Goal: Find specific page/section: Find specific page/section

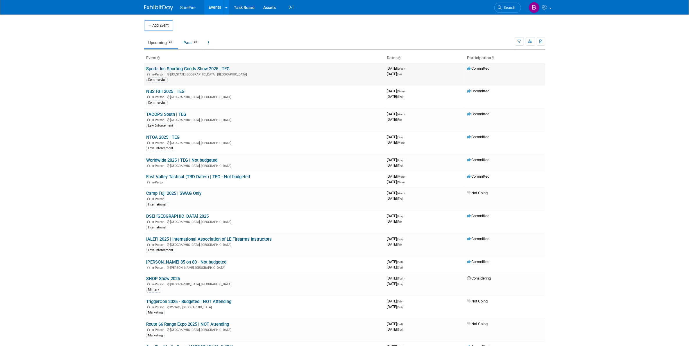
click at [160, 69] on link "Sports Inc Sporting Goods Show 2025 | TEG" at bounding box center [187, 68] width 83 height 5
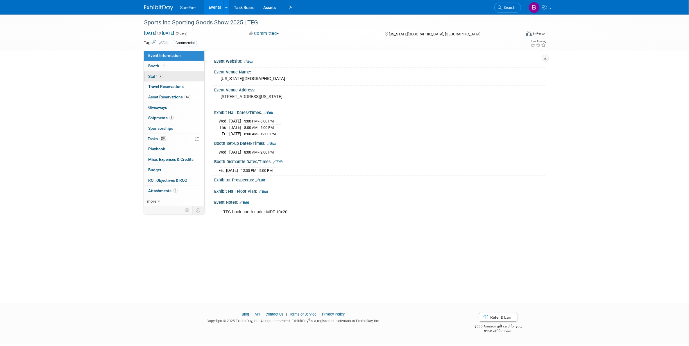
click at [160, 75] on span "2" at bounding box center [161, 76] width 4 height 4
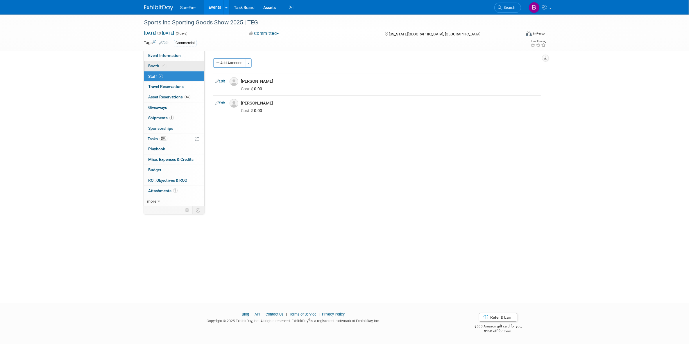
click at [157, 65] on span "Booth" at bounding box center [157, 66] width 18 height 5
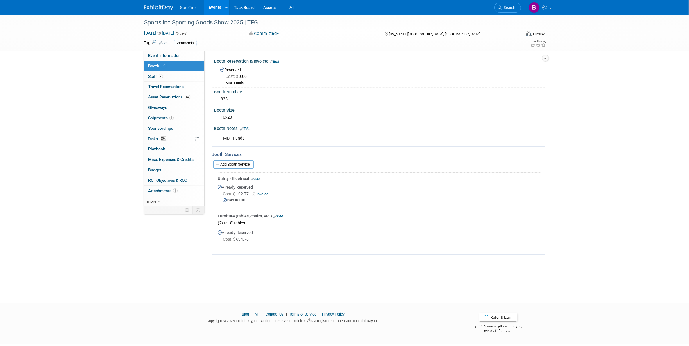
click at [217, 10] on link "Events" at bounding box center [214, 7] width 21 height 15
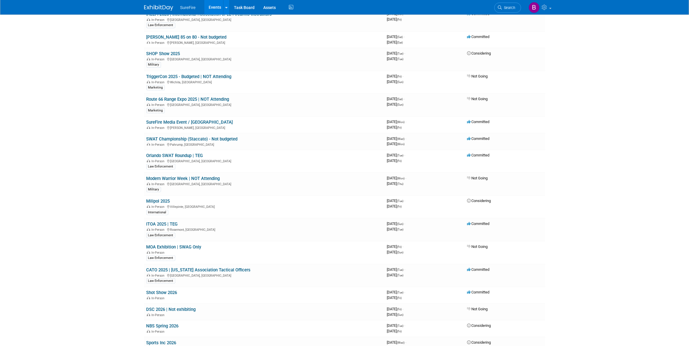
scroll to position [225, 0]
click at [498, 163] on td "Committed" at bounding box center [505, 161] width 80 height 23
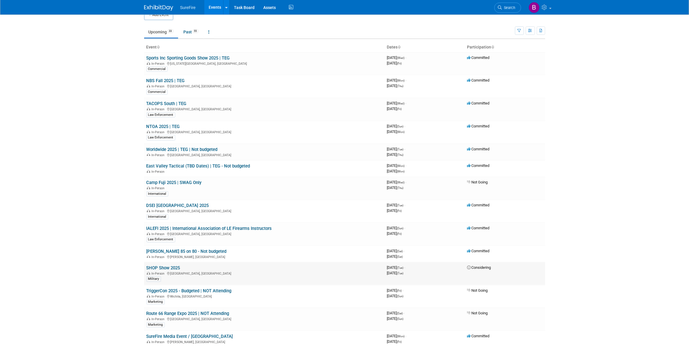
scroll to position [0, 0]
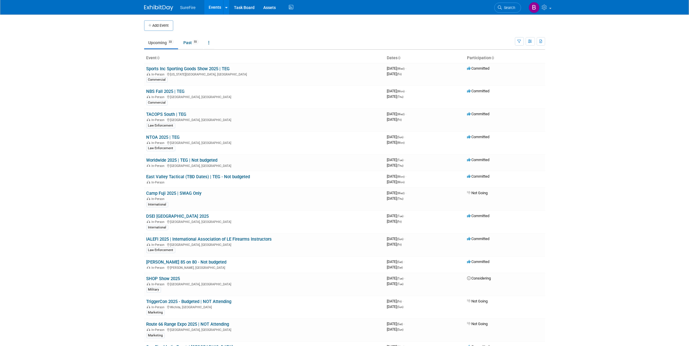
click at [7, 198] on body "SureFire Events Add Event Bulk Upload Events Shareable Event Boards Recently Vi…" at bounding box center [344, 173] width 689 height 346
click at [64, 95] on body "SureFire Events Add Event Bulk Upload Events Shareable Event Boards Recently Vi…" at bounding box center [344, 173] width 689 height 346
click at [231, 178] on link "East Valley Tactical (TBD Dates) | TEG - Not budgeted" at bounding box center [198, 176] width 104 height 5
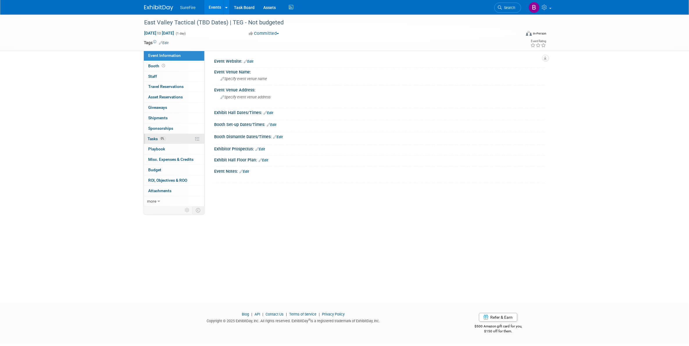
click at [162, 139] on span "0%" at bounding box center [163, 139] width 6 height 4
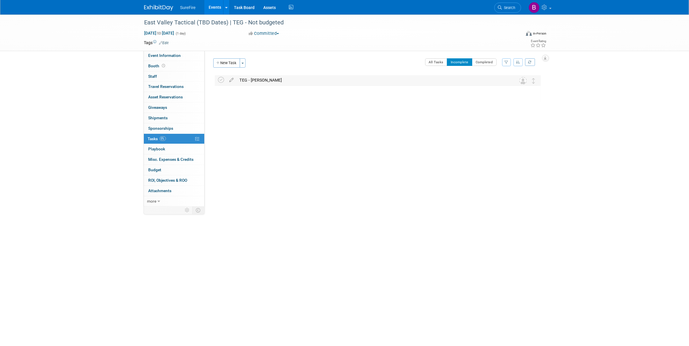
click at [245, 79] on div "TEG - [PERSON_NAME]" at bounding box center [372, 80] width 271 height 10
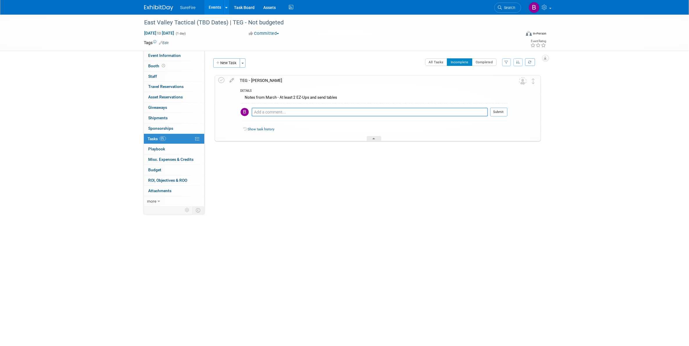
click at [245, 79] on div "TEG - Chris Hoel" at bounding box center [372, 81] width 270 height 10
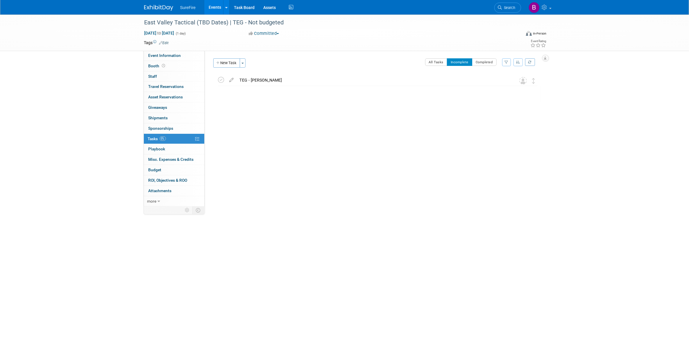
click at [212, 9] on link "Events" at bounding box center [214, 7] width 21 height 15
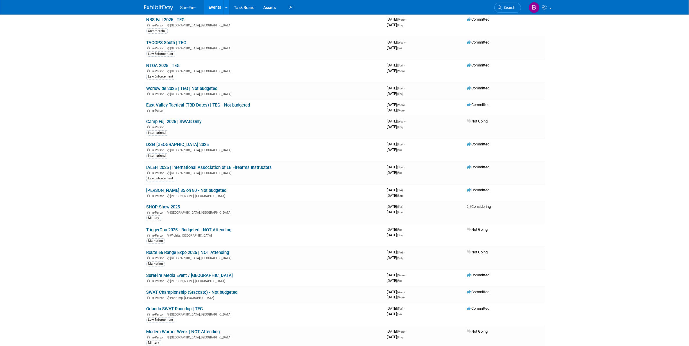
scroll to position [73, 0]
